Goal: Information Seeking & Learning: Learn about a topic

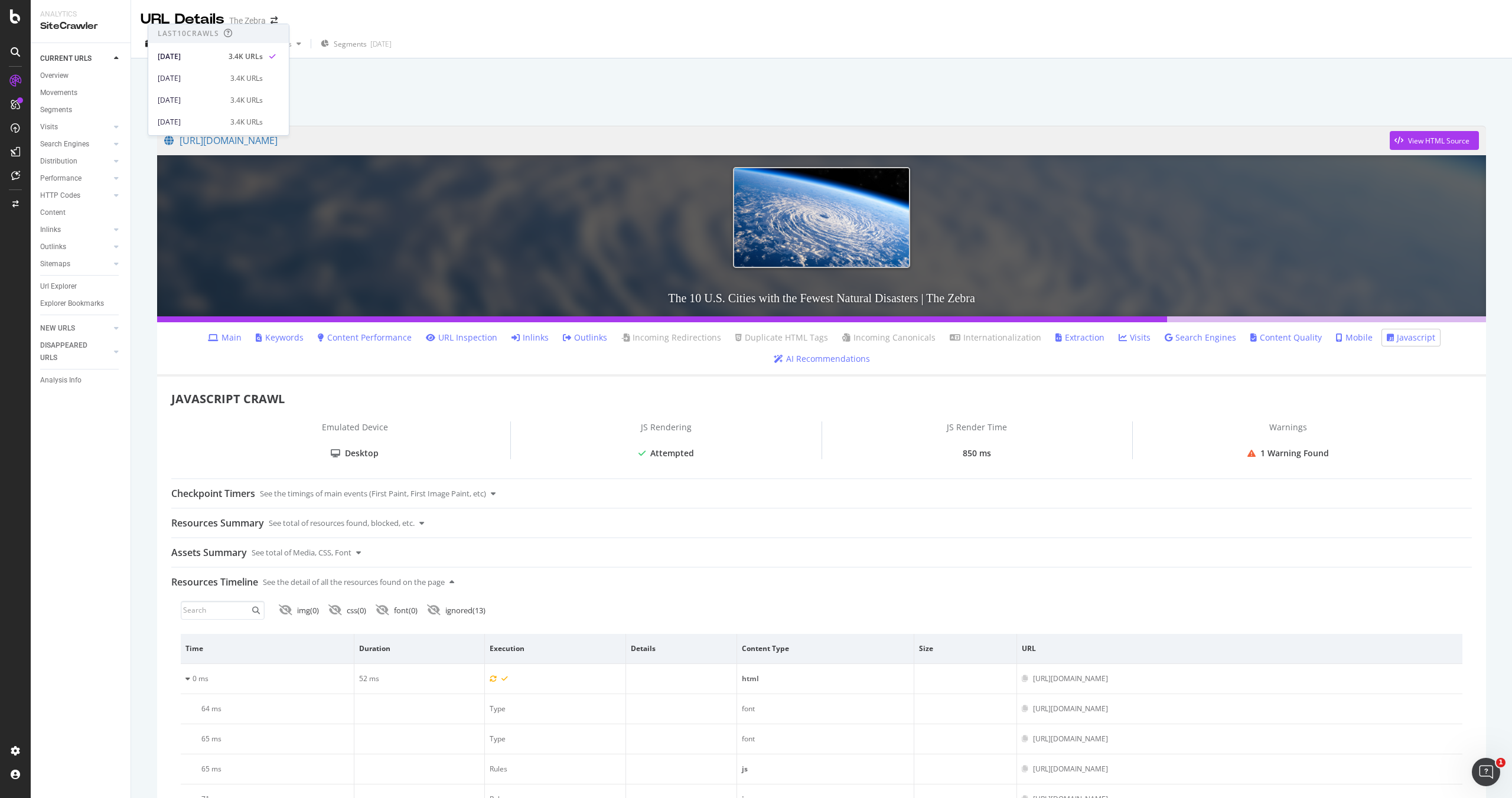
scroll to position [113, 0]
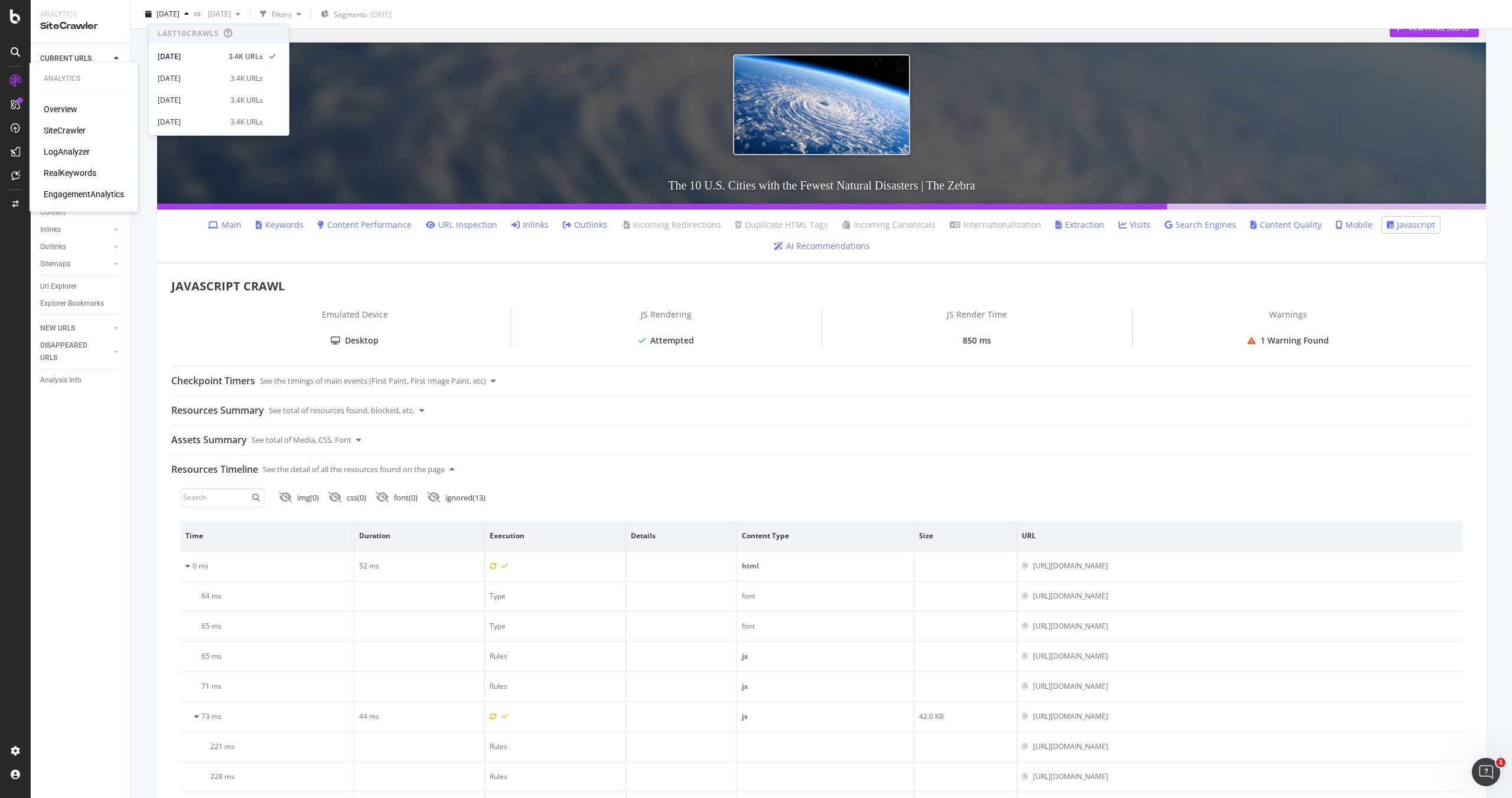
click at [17, 80] on icon at bounding box center [15, 81] width 12 height 12
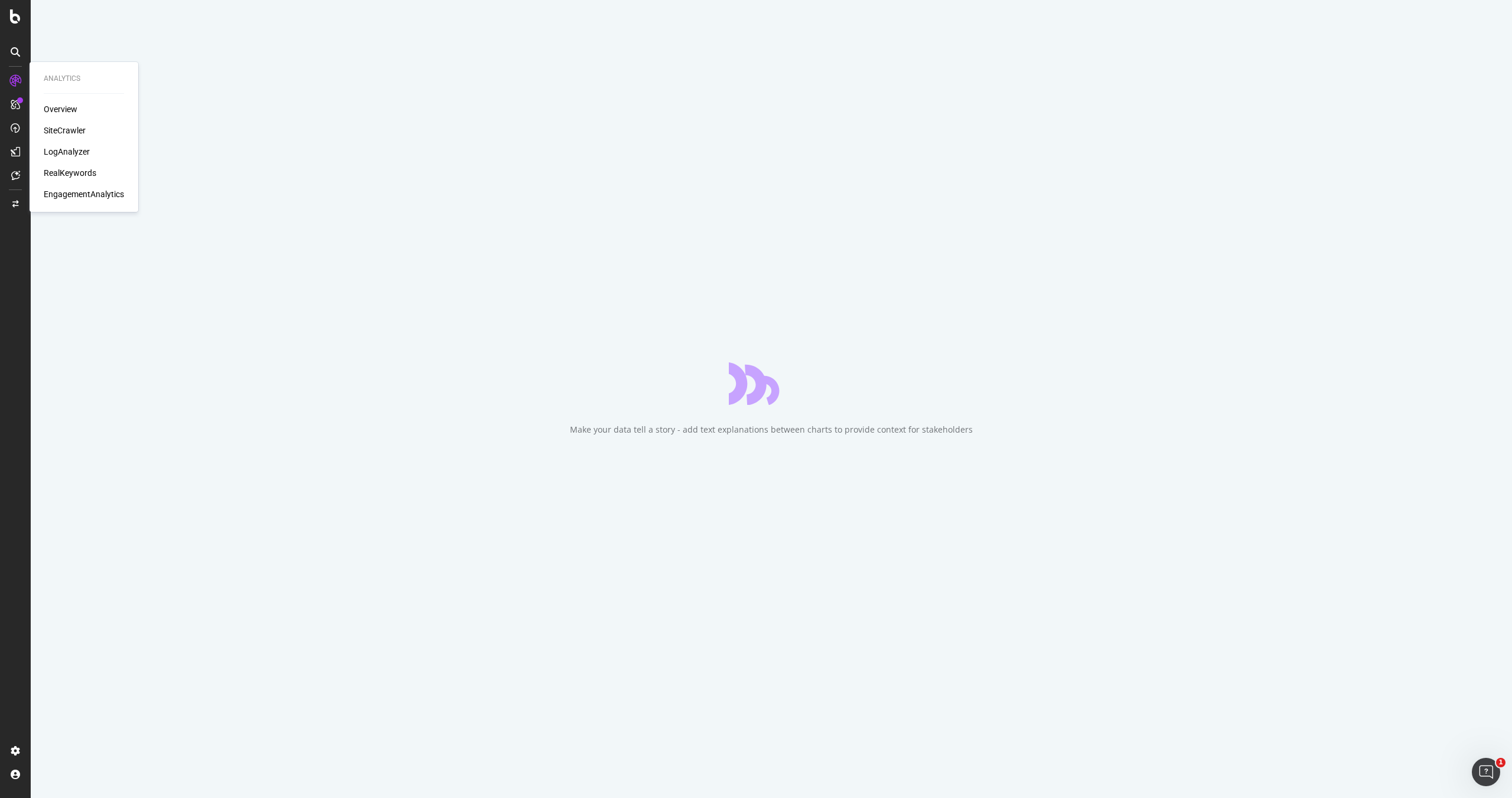
click at [82, 153] on div "LogAnalyzer" at bounding box center [67, 152] width 46 height 12
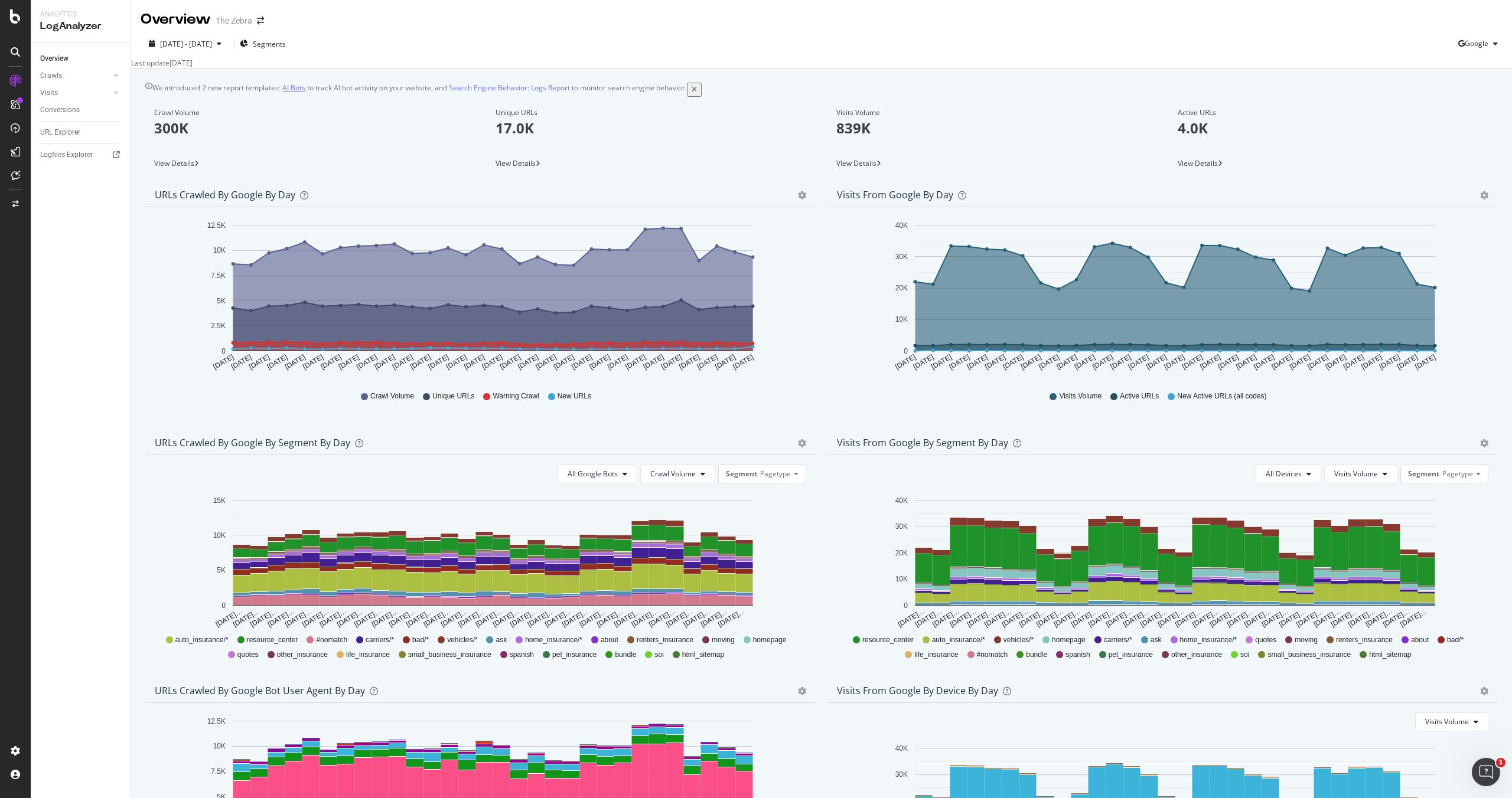
click at [305, 93] on link "AI Bots" at bounding box center [294, 88] width 23 height 10
click at [1476, 48] on span "Google" at bounding box center [1477, 43] width 24 height 10
click at [1461, 86] on span "Bing" at bounding box center [1477, 89] width 44 height 11
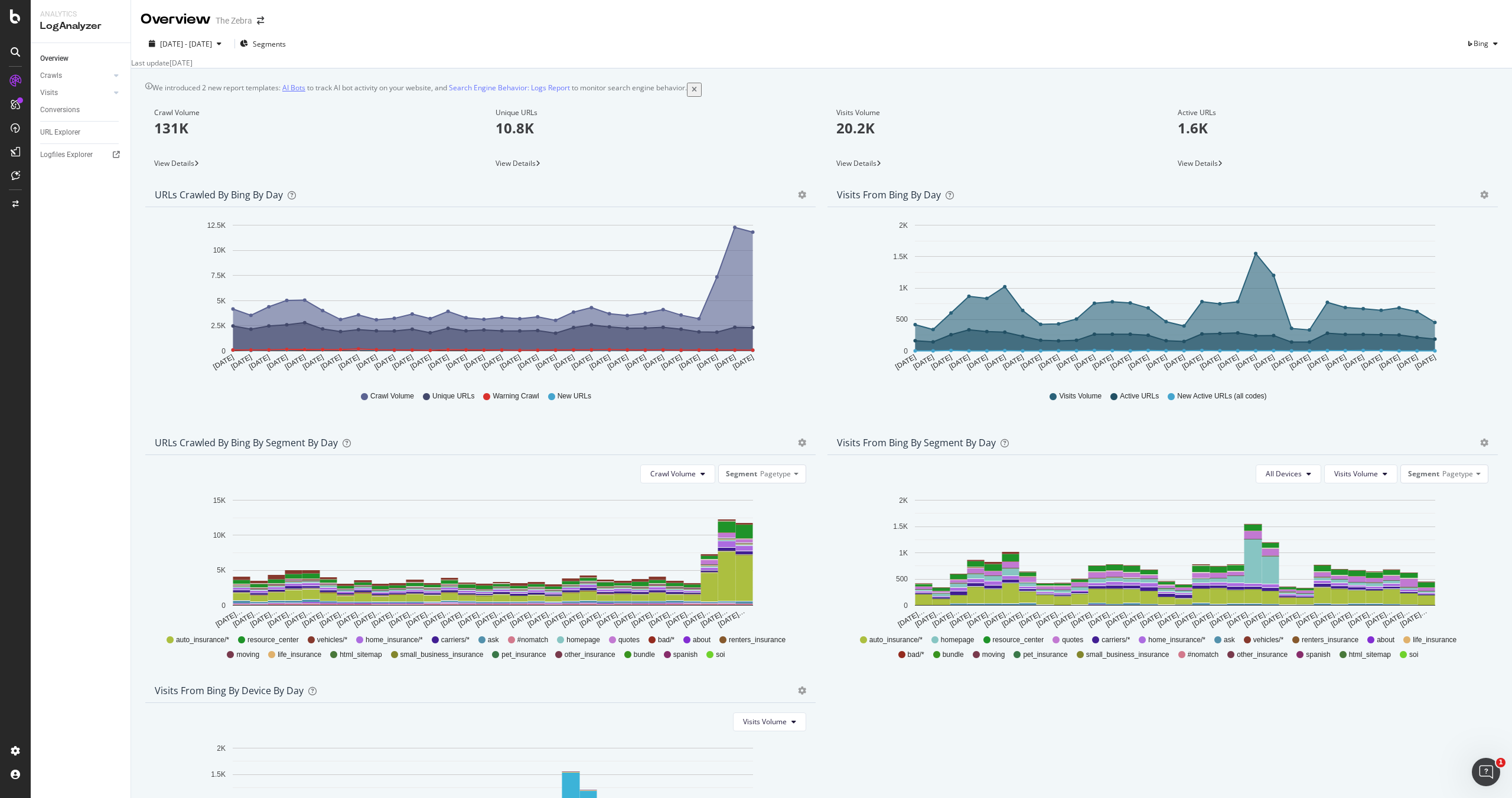
click at [299, 93] on link "AI Bots" at bounding box center [294, 88] width 23 height 10
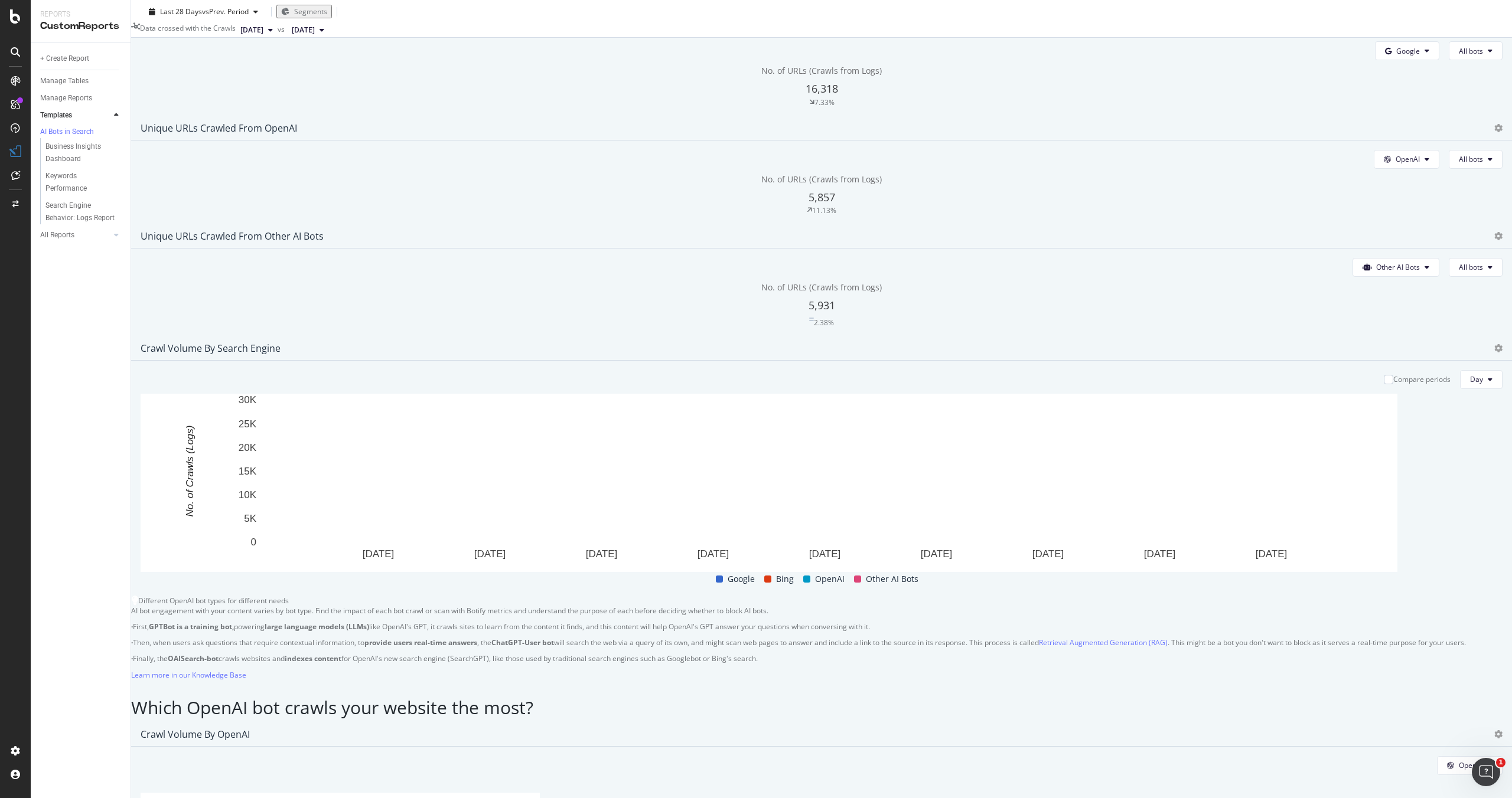
scroll to position [192, 0]
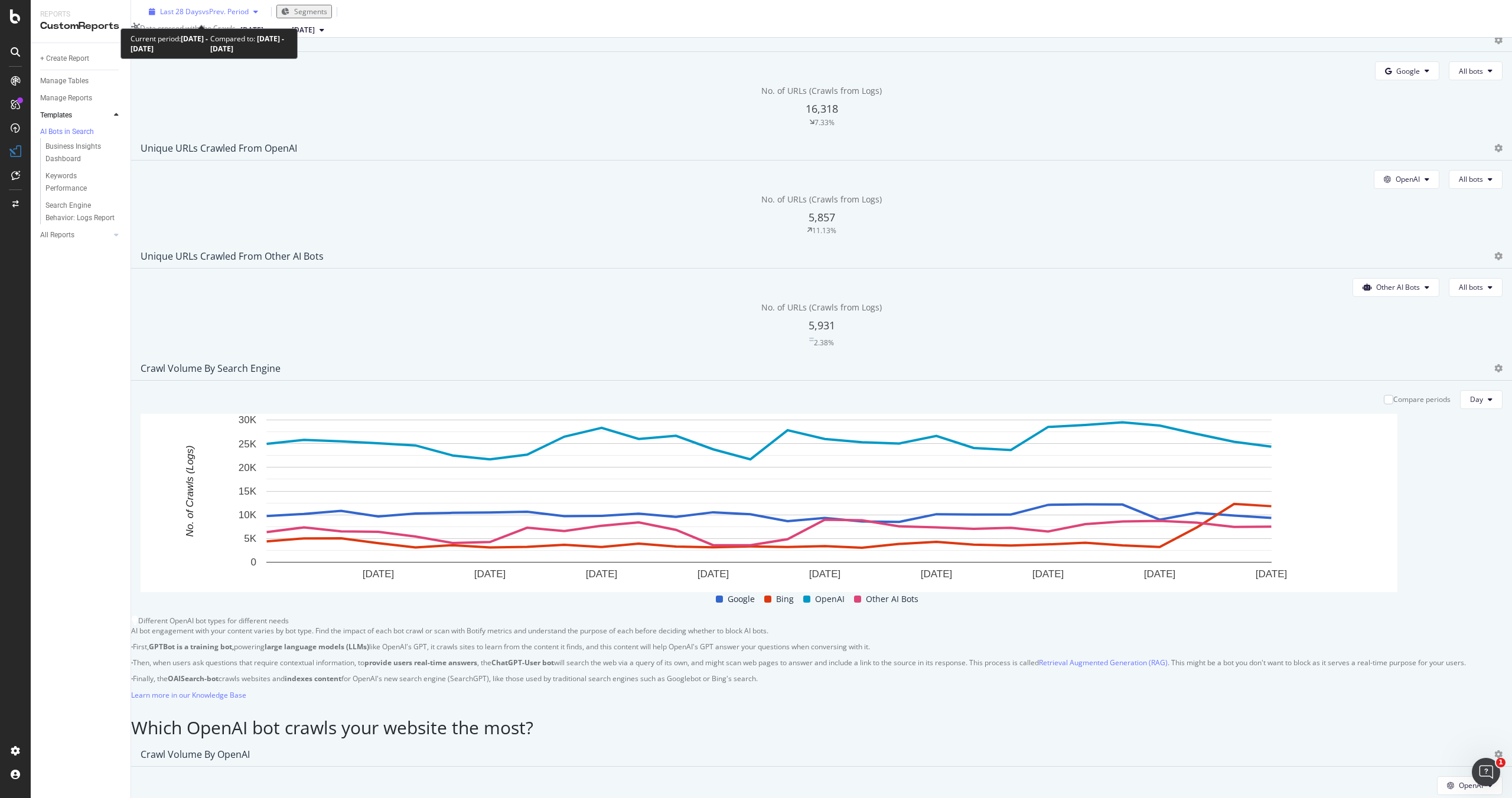
click at [220, 14] on span "vs Prev. Period" at bounding box center [225, 12] width 47 height 10
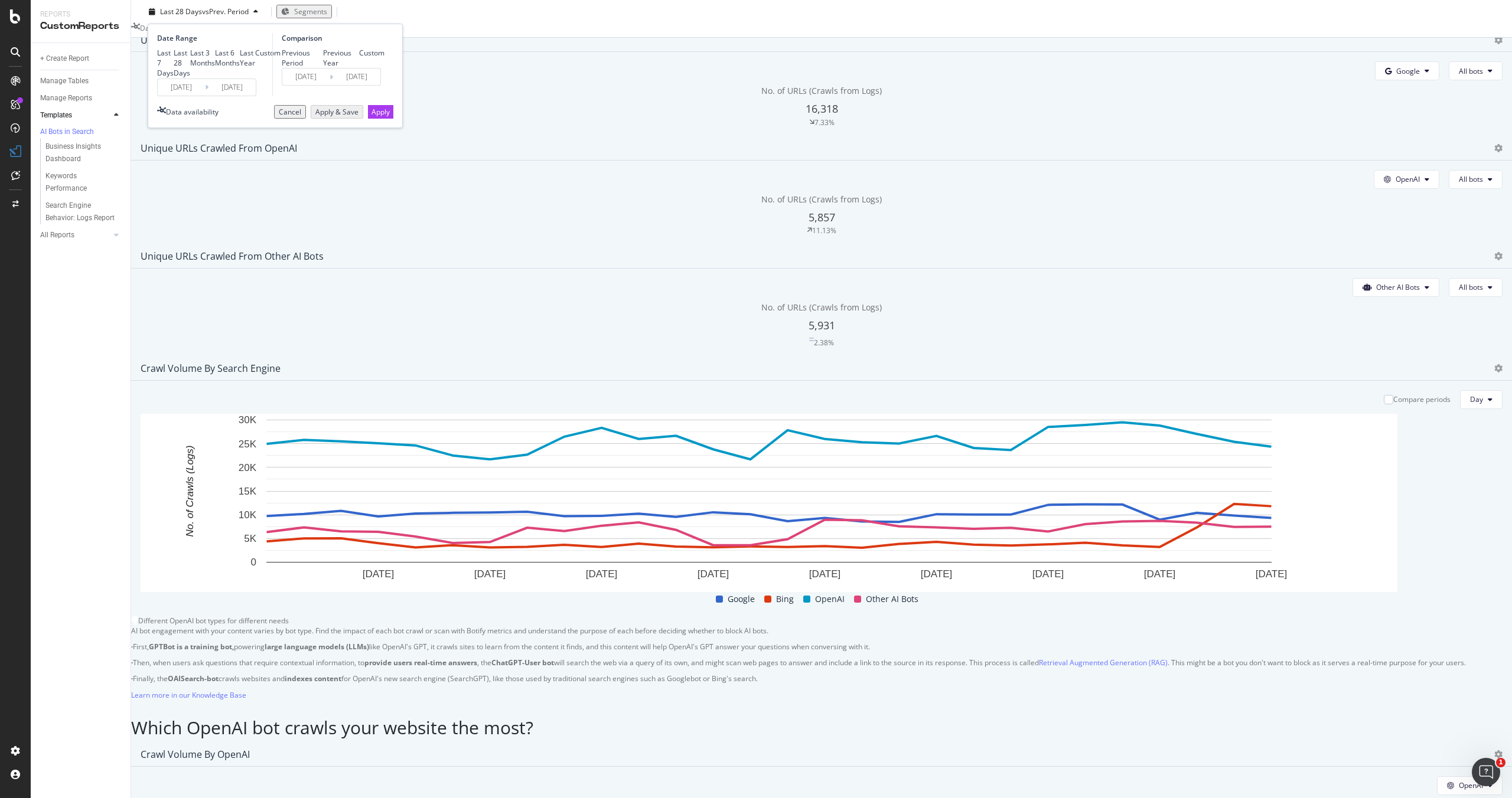
click at [240, 68] on div "Last Year" at bounding box center [247, 58] width 15 height 20
type input "[DATE]"
click at [372, 118] on div "Apply" at bounding box center [381, 112] width 18 height 12
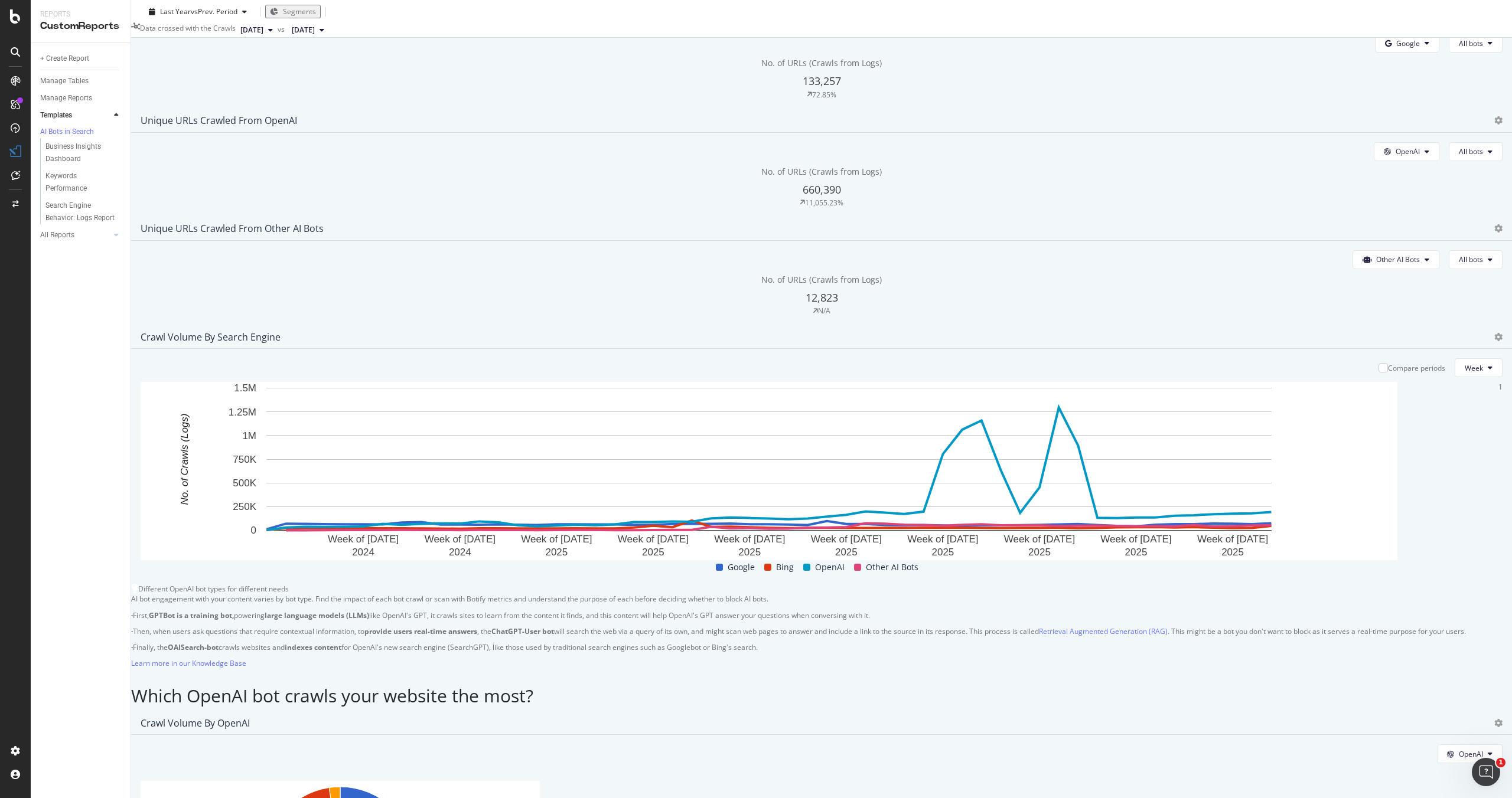
scroll to position [222, 0]
